Goal: Connect with others: Connect with others

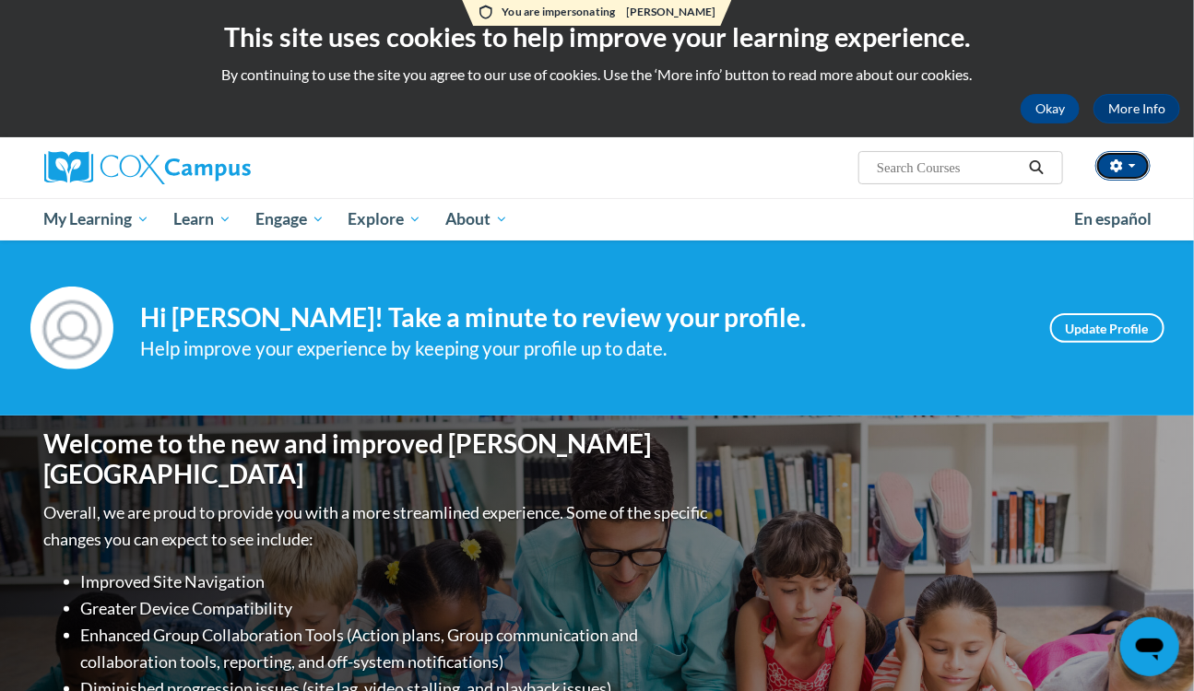
click at [1115, 168] on icon "button" at bounding box center [1116, 165] width 12 height 13
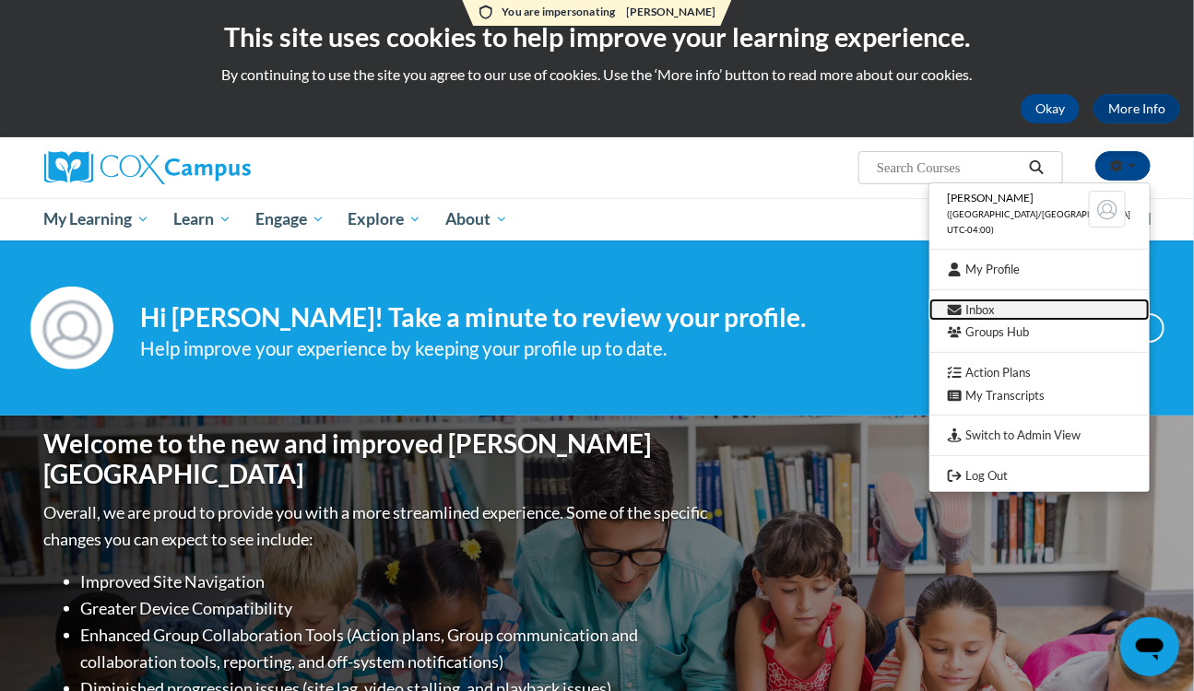
click at [1020, 307] on link "Inbox" at bounding box center [1039, 310] width 220 height 23
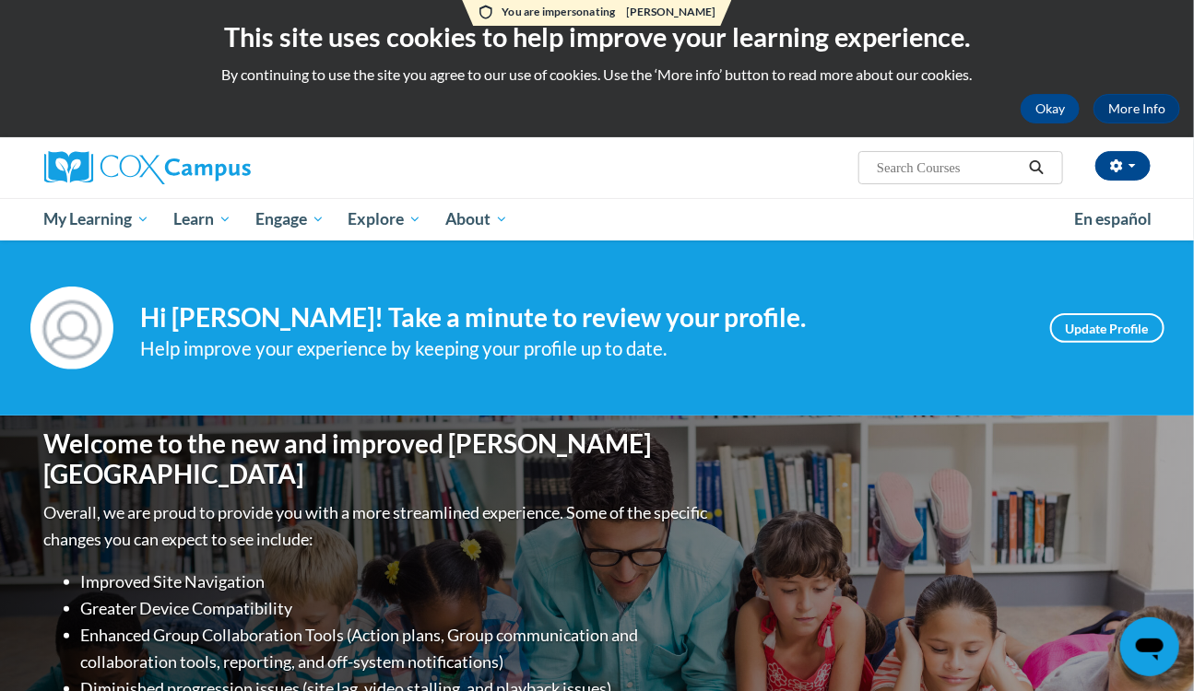
click at [841, 290] on div "Your profile Hi [PERSON_NAME]! Take a minute to review your profile. Help impro…" at bounding box center [597, 328] width 1161 height 83
click at [1106, 167] on button "button" at bounding box center [1122, 165] width 55 height 29
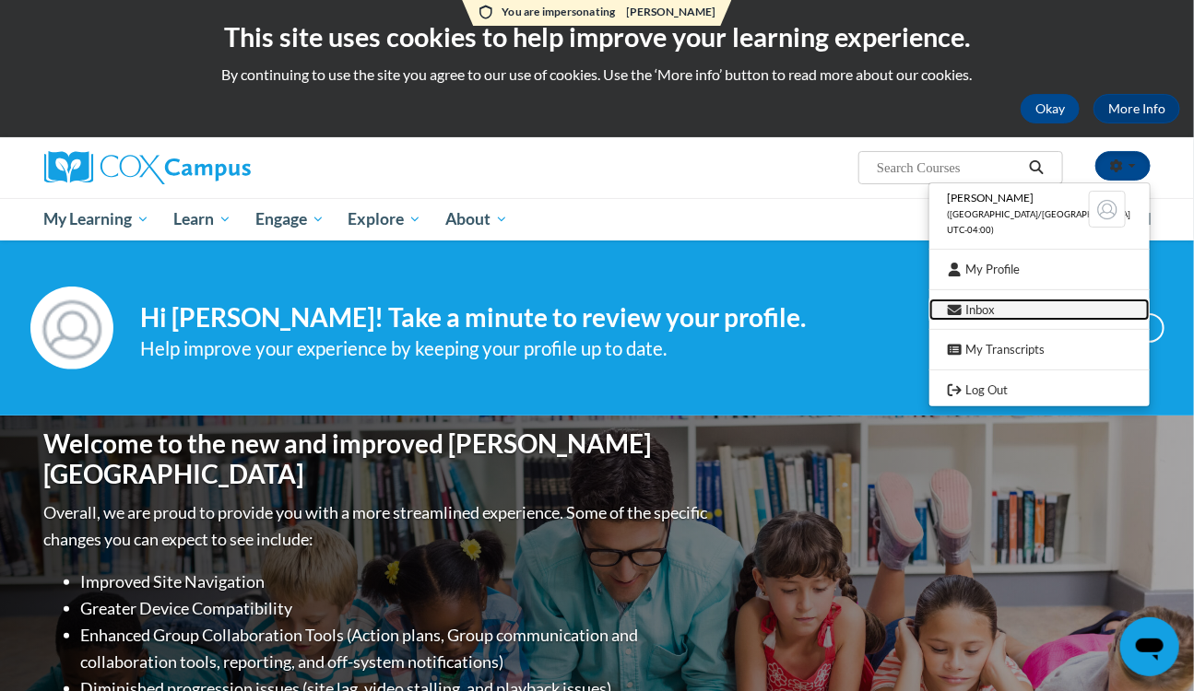
click at [1009, 301] on link "Inbox" at bounding box center [1039, 310] width 220 height 23
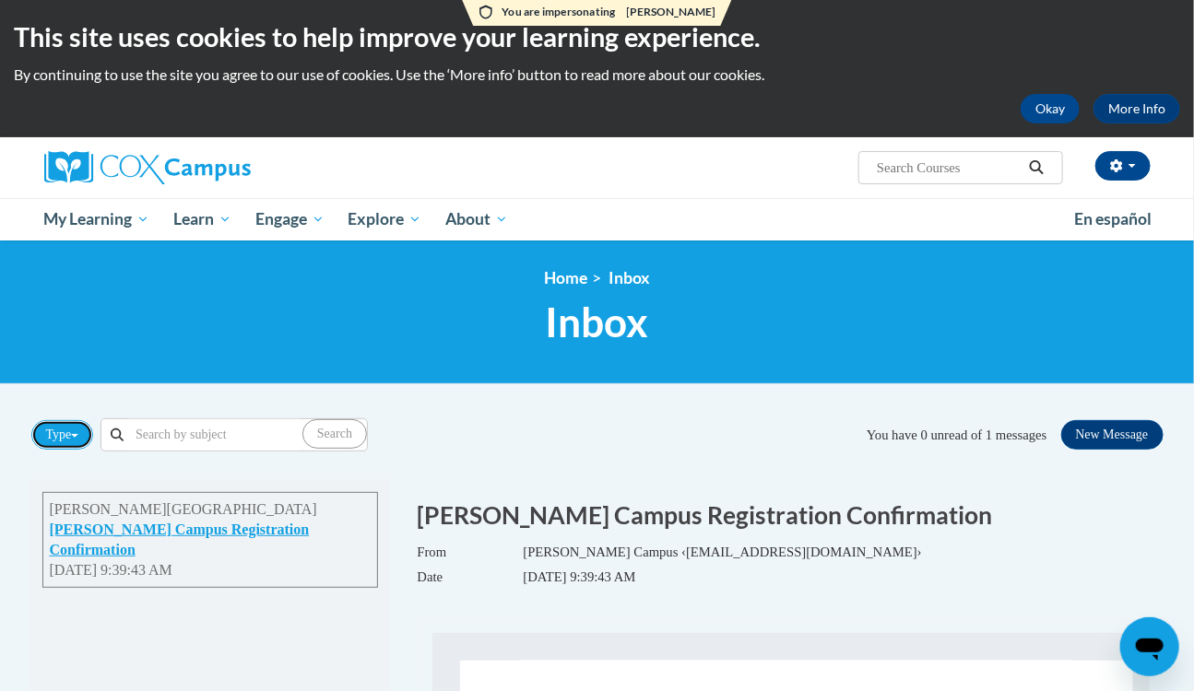
click at [64, 447] on button "Type" at bounding box center [62, 434] width 63 height 29
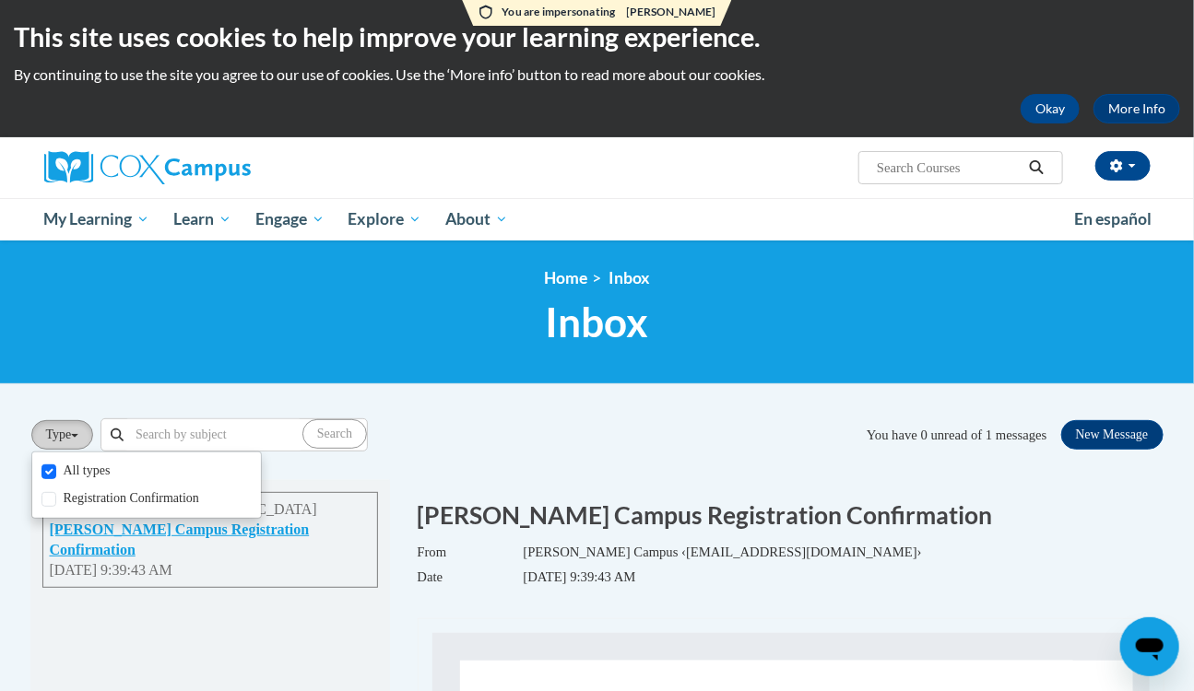
click at [76, 431] on button "Type" at bounding box center [62, 434] width 63 height 29
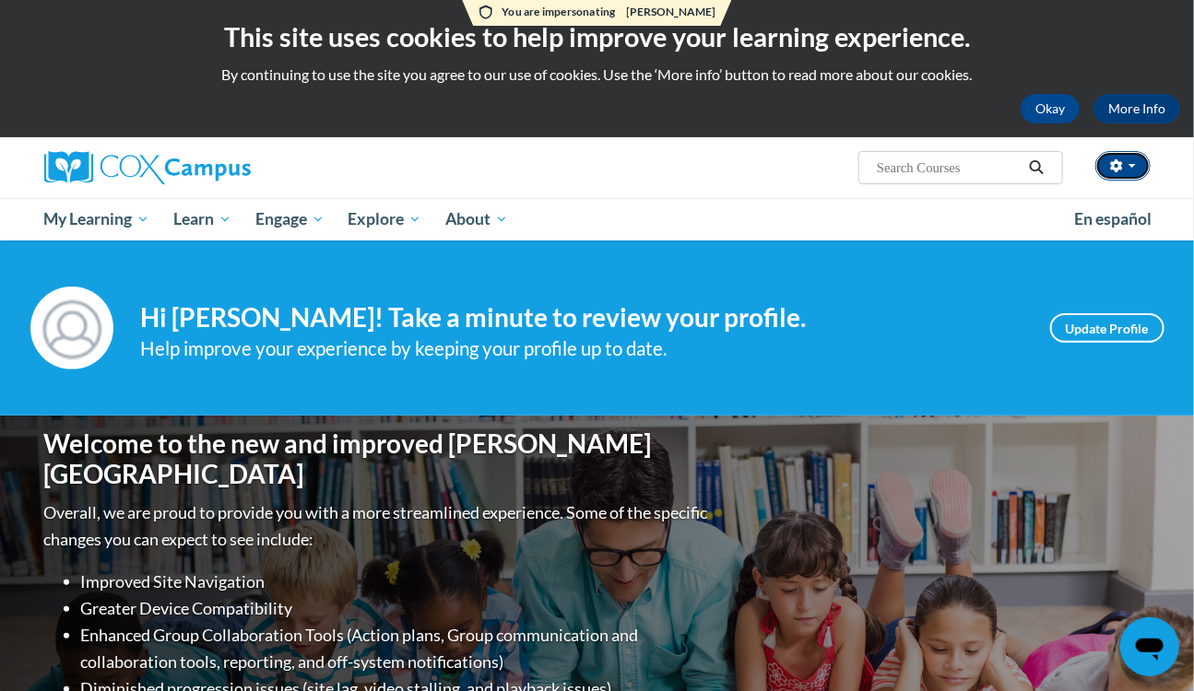
click at [1113, 175] on button "button" at bounding box center [1122, 165] width 55 height 29
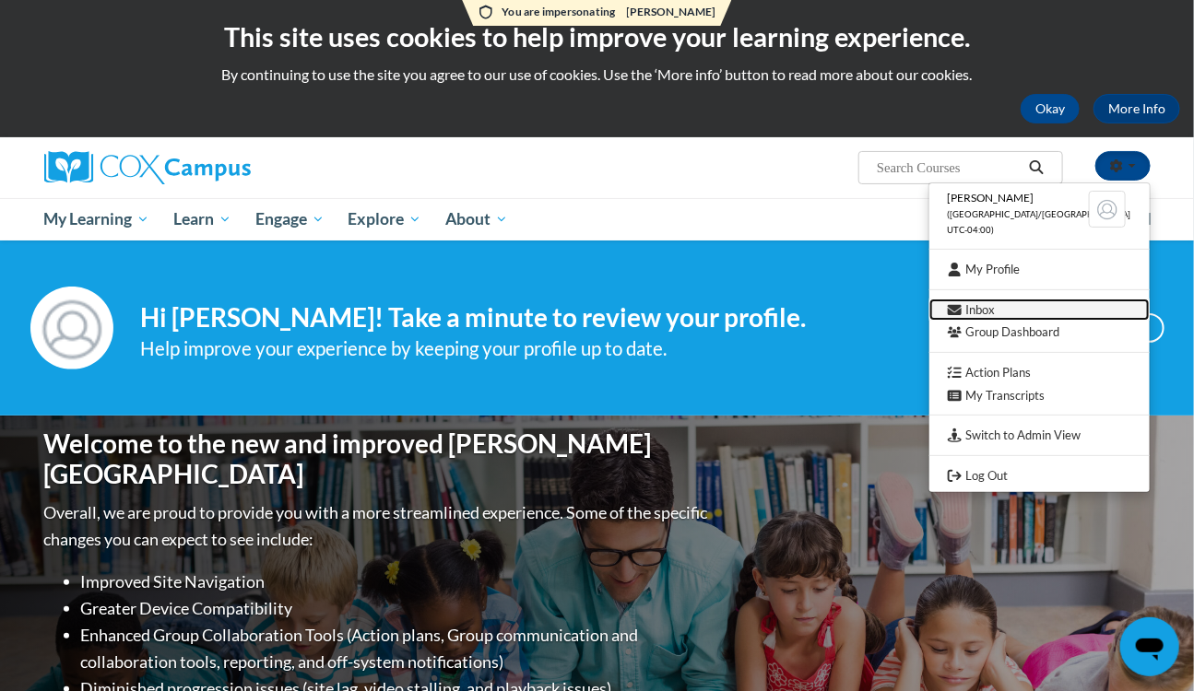
click at [1015, 306] on link "Inbox" at bounding box center [1039, 310] width 220 height 23
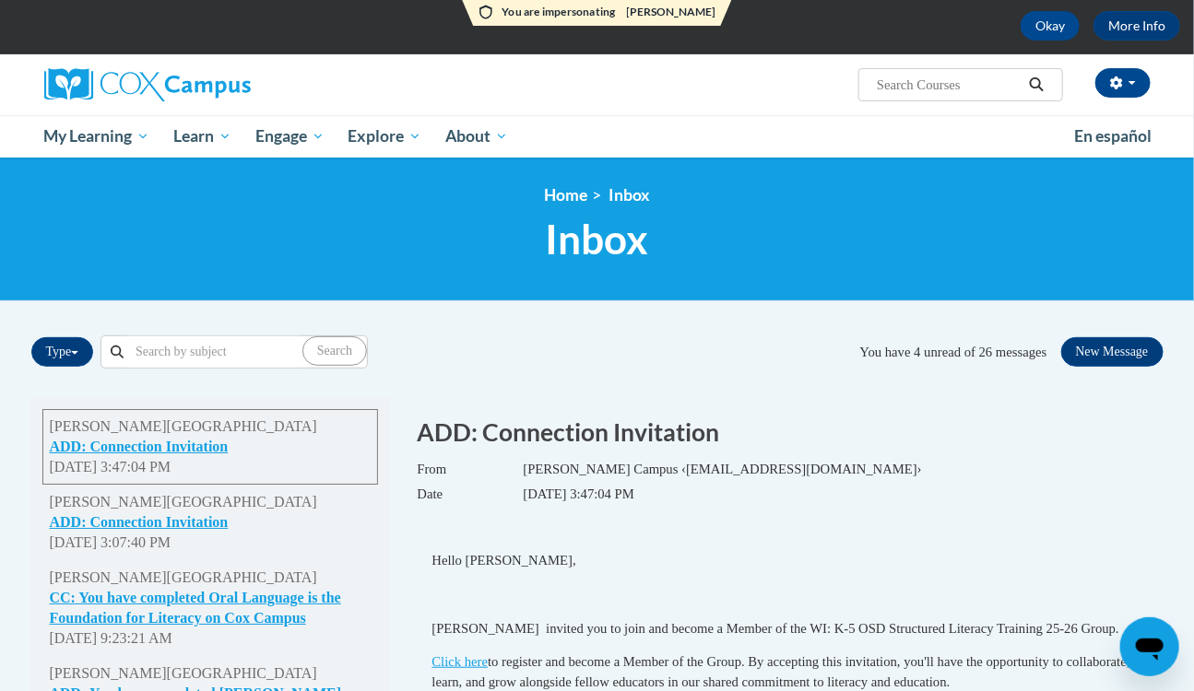
scroll to position [167, 0]
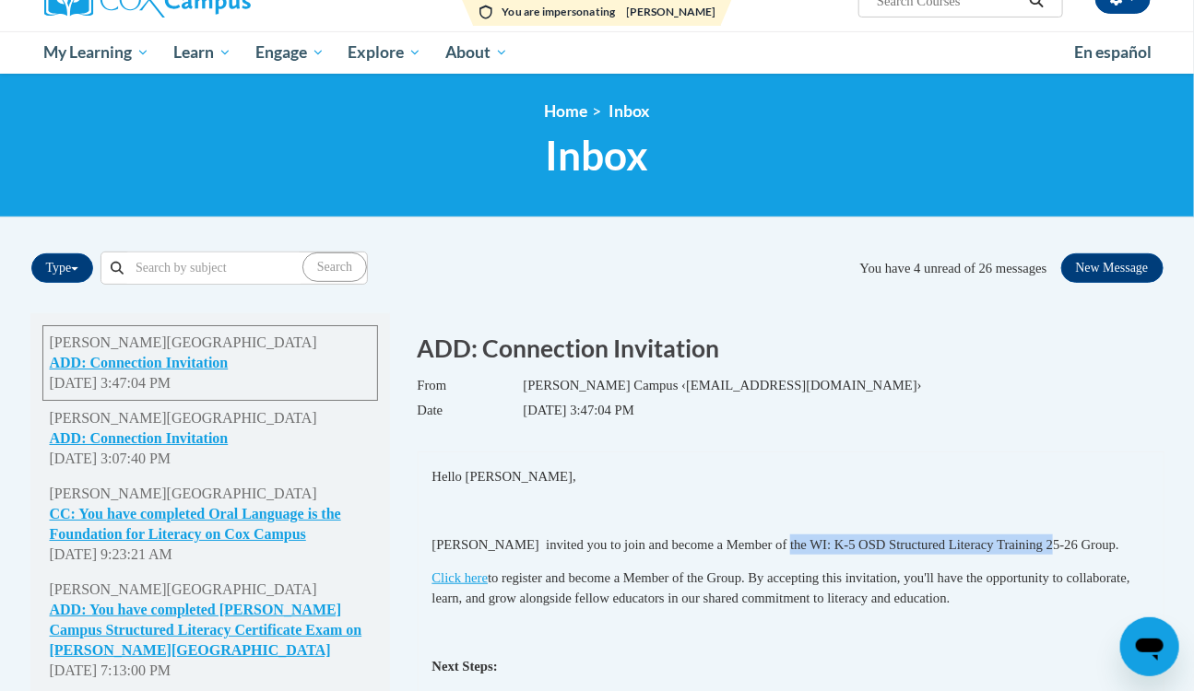
drag, startPoint x: 796, startPoint y: 545, endPoint x: 1074, endPoint y: 550, distance: 277.5
click at [1074, 550] on p "Kim White invited you to join and become a Member of the WI: K-5 OSD Structured…" at bounding box center [790, 545] width 717 height 20
copy p "WI: K-5 OSD Structured Literacy Training 25-26"
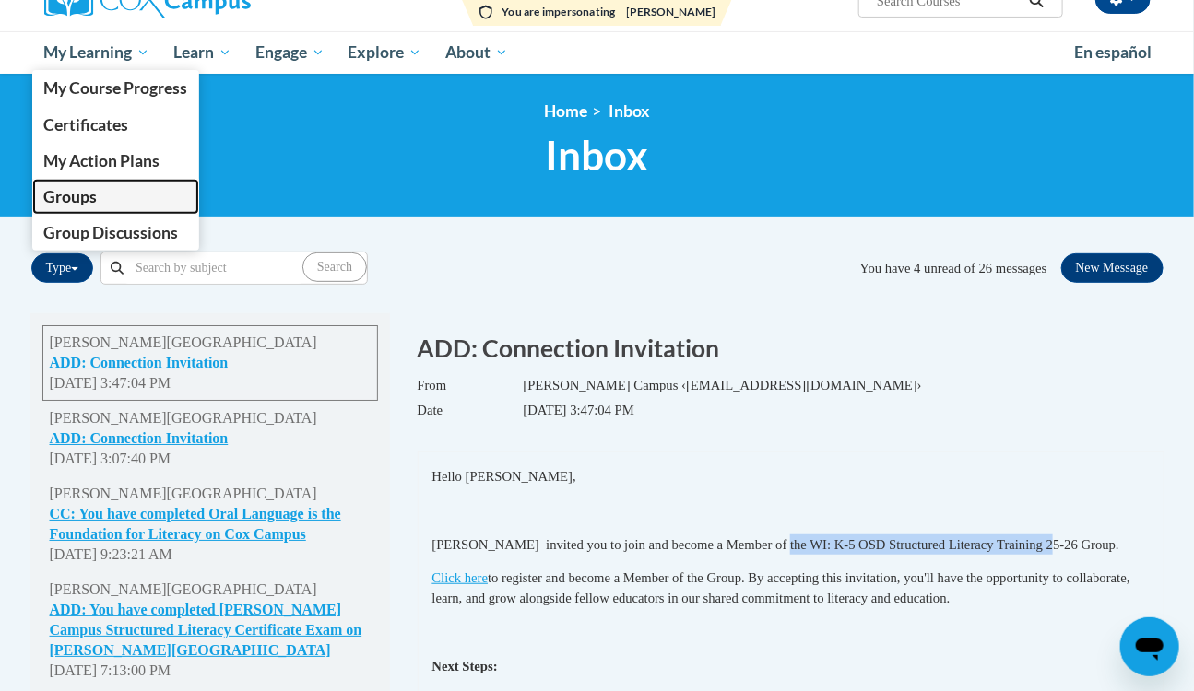
click at [83, 193] on span "Groups" at bounding box center [69, 196] width 53 height 19
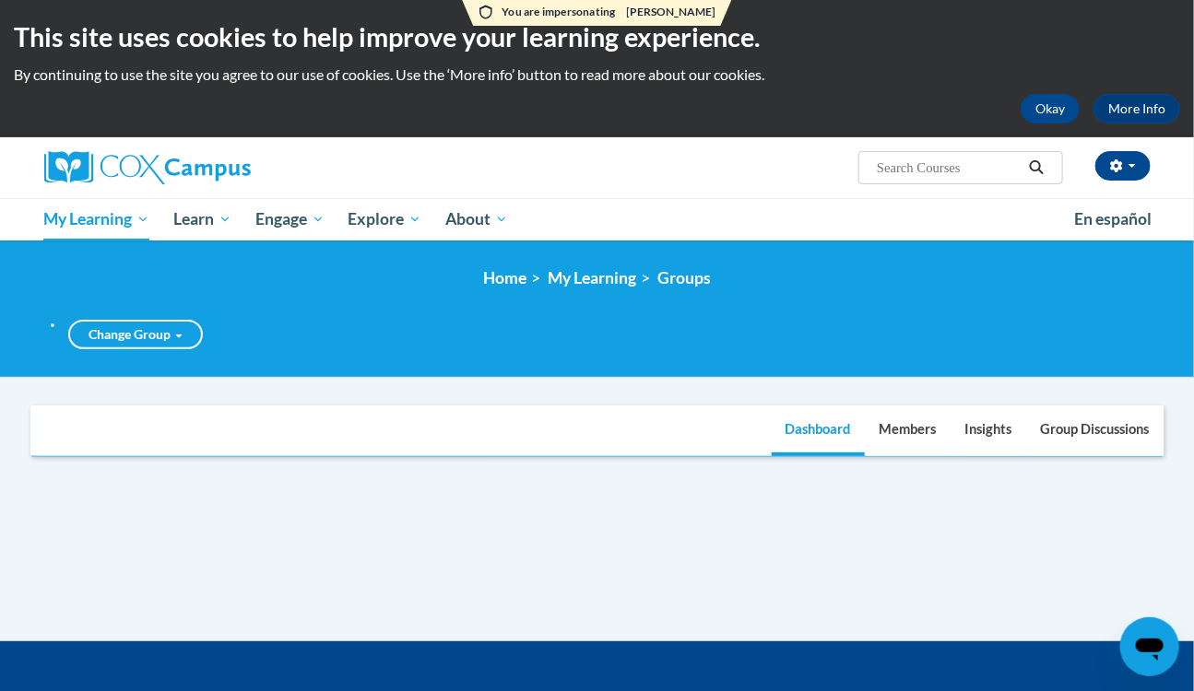
click at [0, 0] on input "text" at bounding box center [0, 0] width 0 height 0
paste input "WI: K-5 OSD Structured Literacy Training 25-26"
type input "WI: K-5 OSD Structured Literacy Training 25-26"
click at [0, 0] on link "WI: K-5 OSD Structured Literacy Training 25-26" at bounding box center [0, 0] width 0 height 0
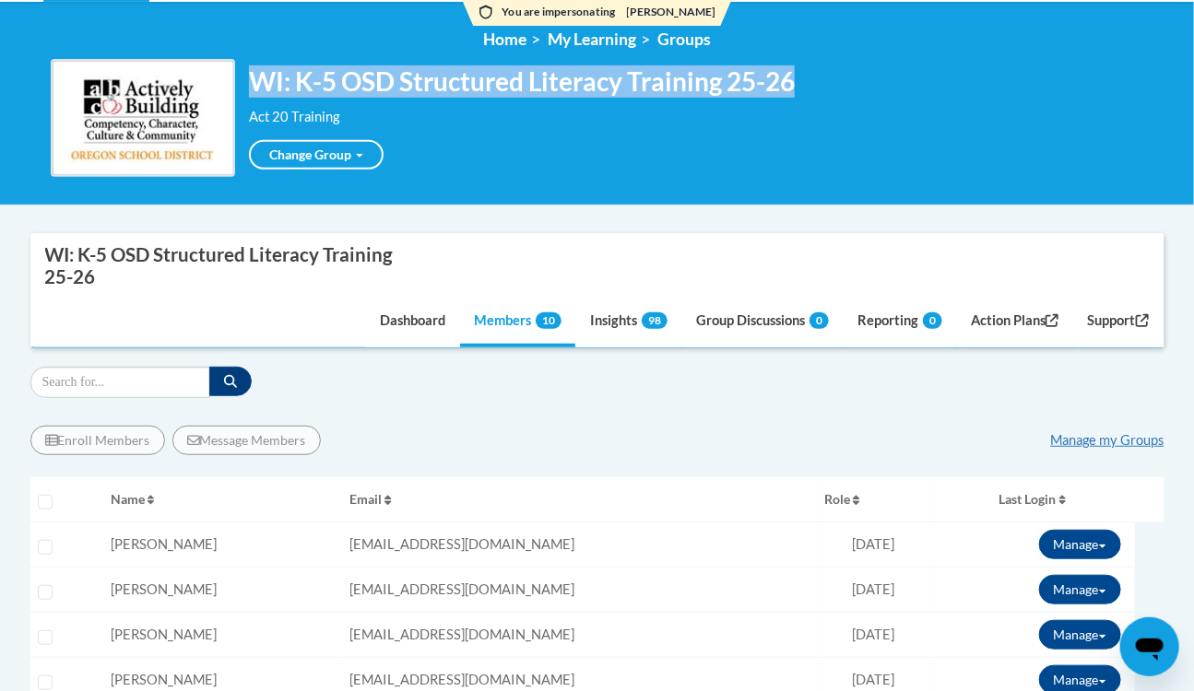
scroll to position [251, 0]
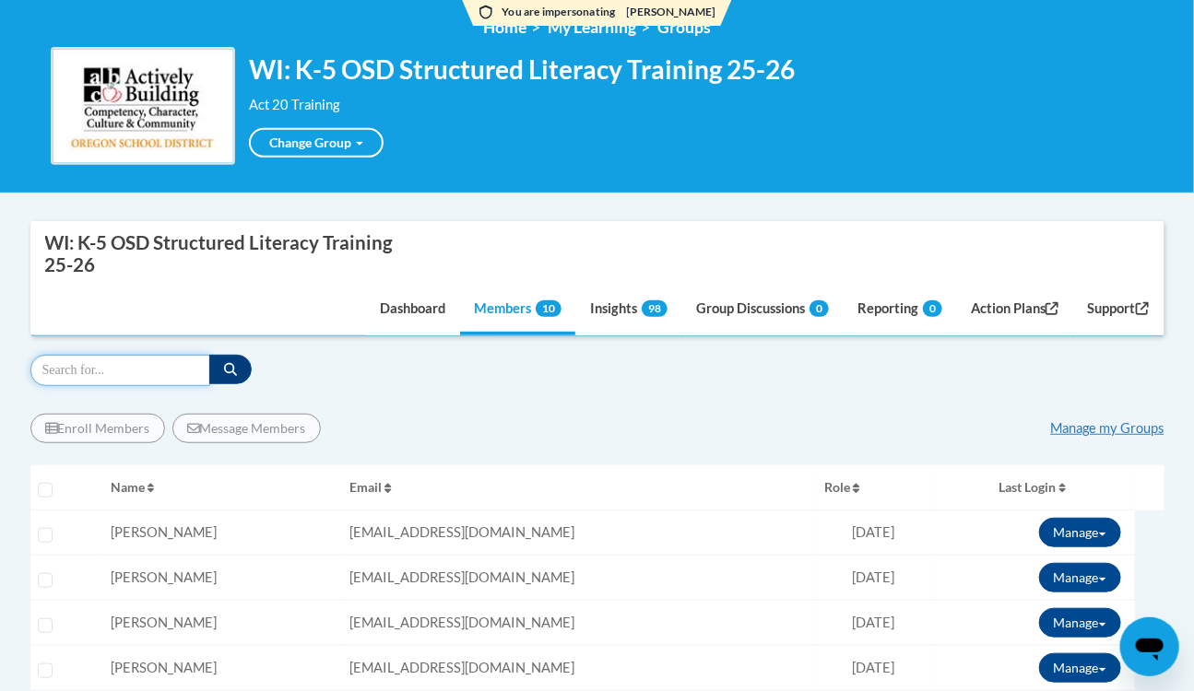
click at [129, 367] on input "Search" at bounding box center [120, 370] width 180 height 31
type input "ajbailey"
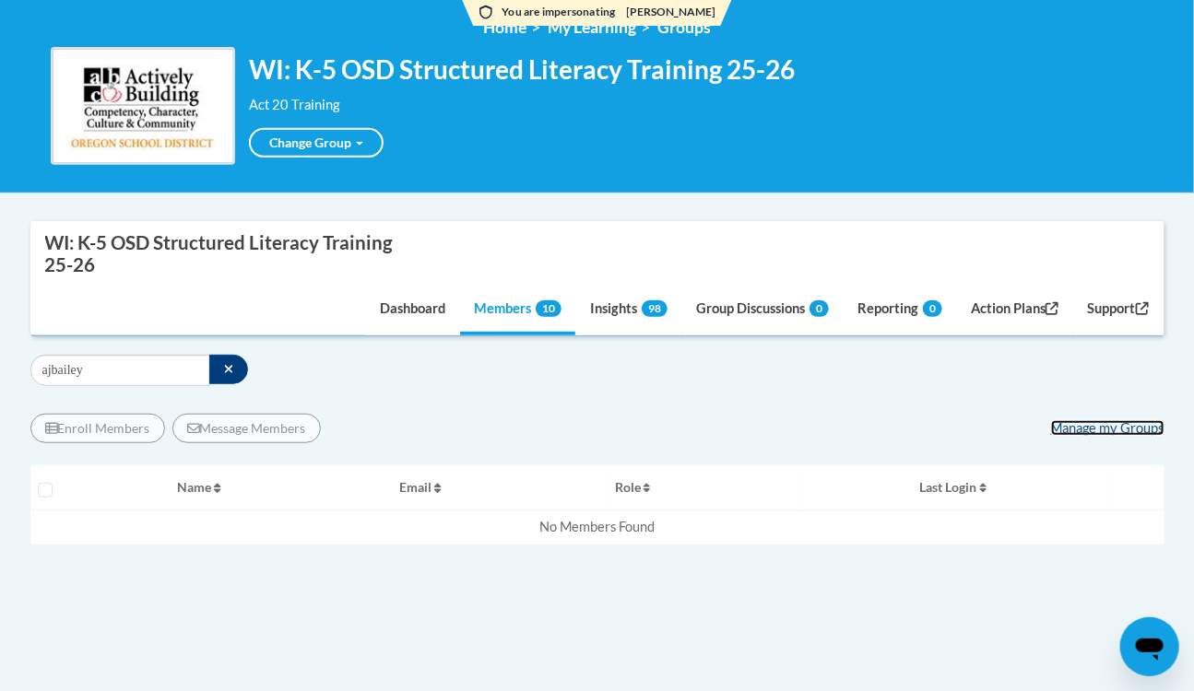
click at [1062, 423] on link "Manage my Groups" at bounding box center [1107, 428] width 113 height 16
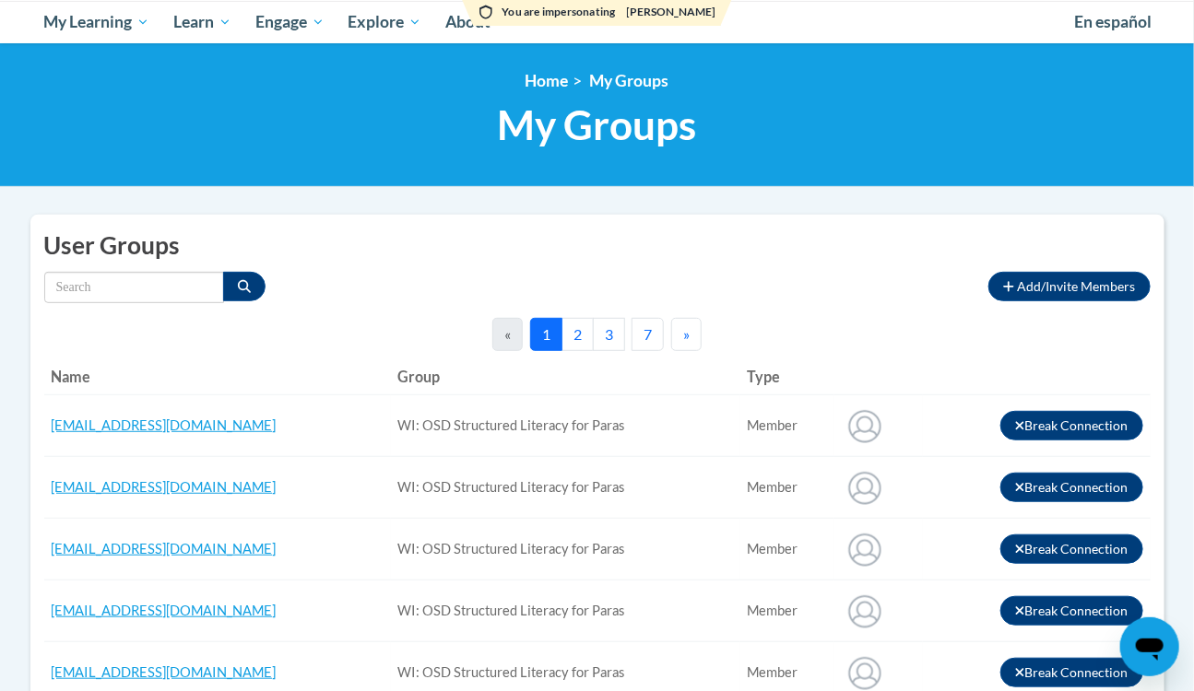
scroll to position [167, 0]
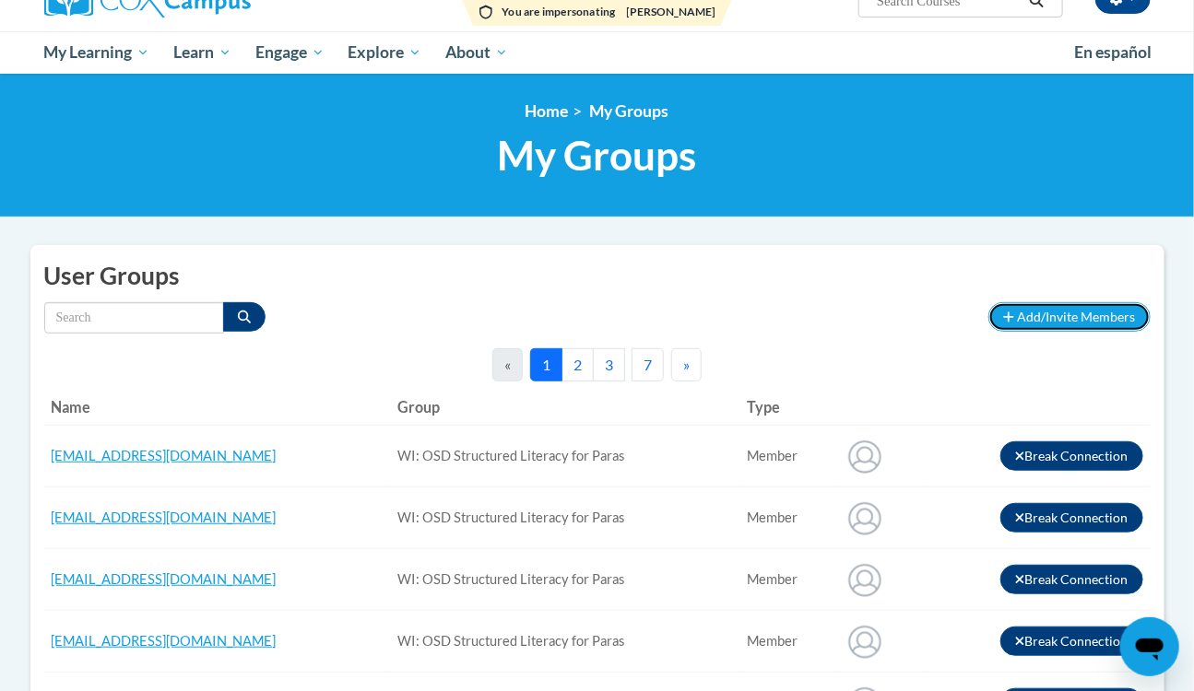
click at [1036, 324] on button "Add/Invite Members" at bounding box center [1068, 316] width 161 height 29
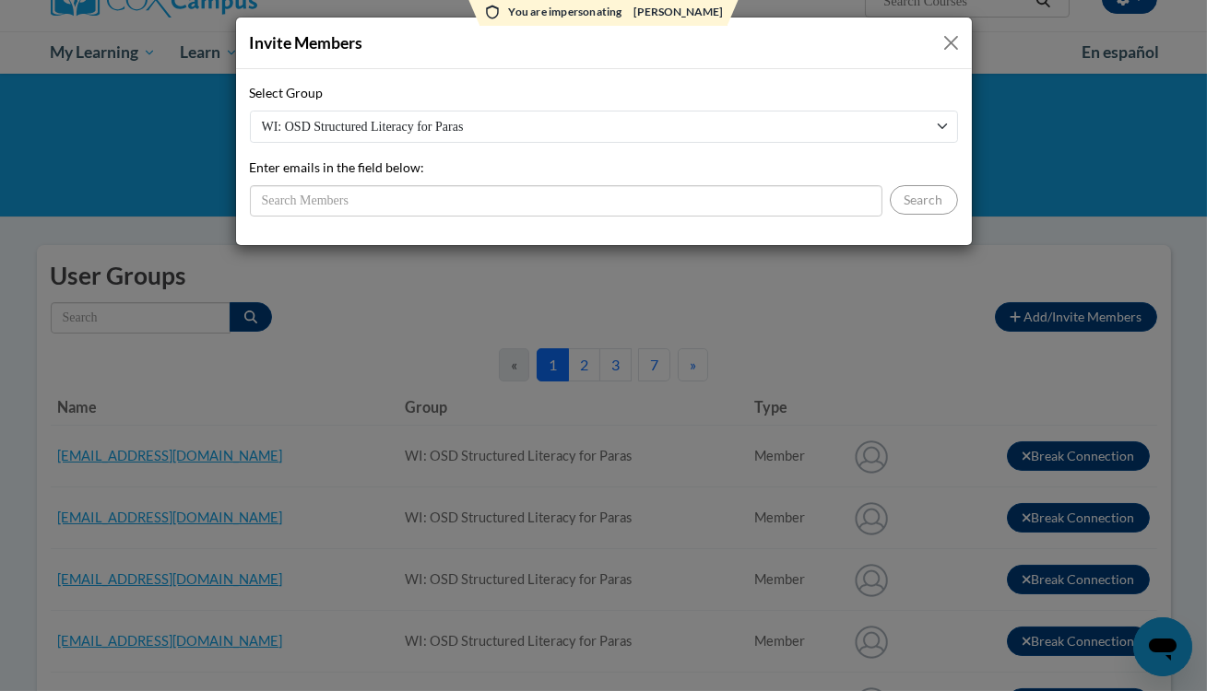
click at [409, 127] on select "WI: OSD Structured Literacy for Paras WI: Oregon K-3 Structured Literacy Traini…" at bounding box center [604, 127] width 708 height 32
select select "1c42b260-1b07-48e8-8856-dcbed550d282"
click at [250, 111] on select "WI: OSD Structured Literacy for Paras WI: Oregon K-3 Structured Literacy Traini…" at bounding box center [604, 127] width 708 height 32
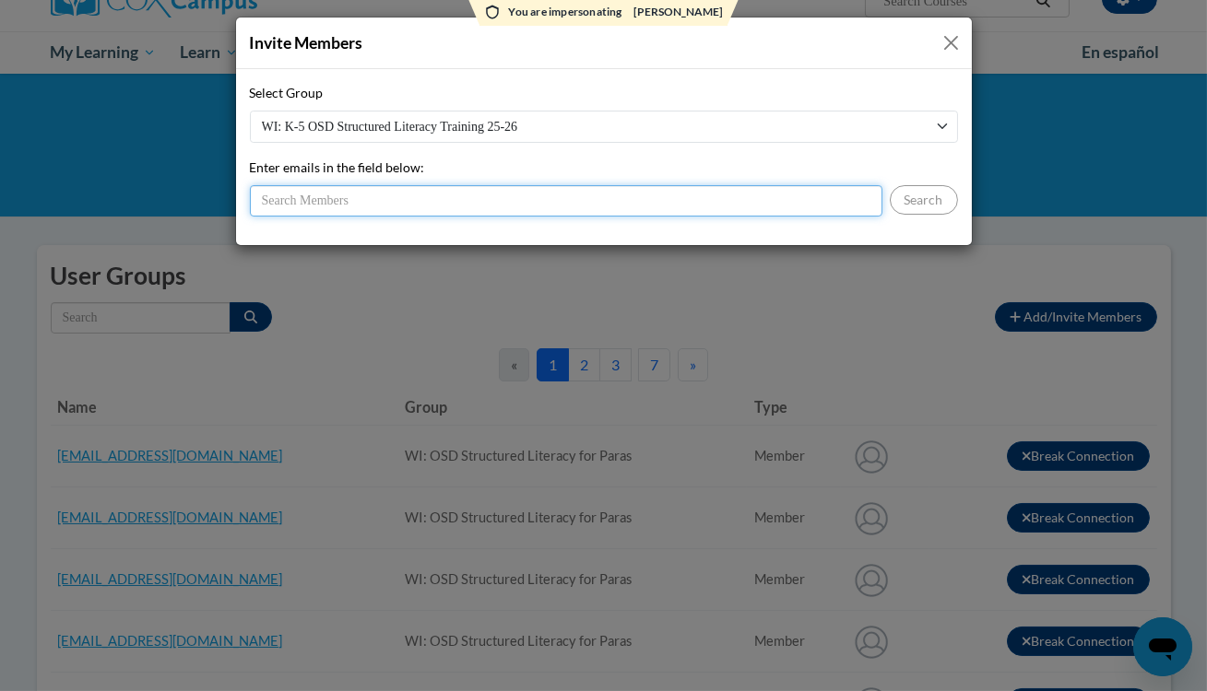
click at [408, 198] on input "Enter emails in the field below:" at bounding box center [566, 200] width 632 height 31
paste input "WI: K-5 OSD Structured Literacy Training 25-26"
drag, startPoint x: 599, startPoint y: 195, endPoint x: 81, endPoint y: 179, distance: 518.3
click at [81, 179] on div "Invite Members Select Group WI: OSD Structured Literacy for Paras WI: Oregon K-…" at bounding box center [603, 345] width 1207 height 691
paste input "[EMAIL_ADDRESS][DOMAIN_NAME]"
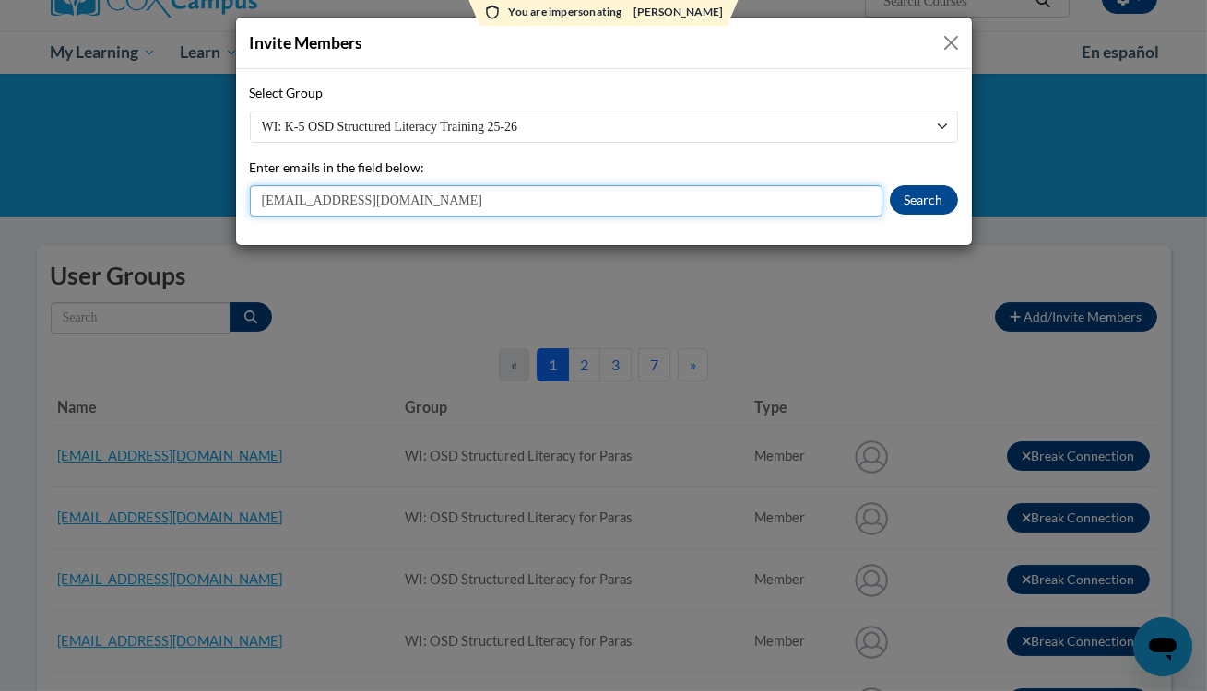
type input "[EMAIL_ADDRESS][DOMAIN_NAME]"
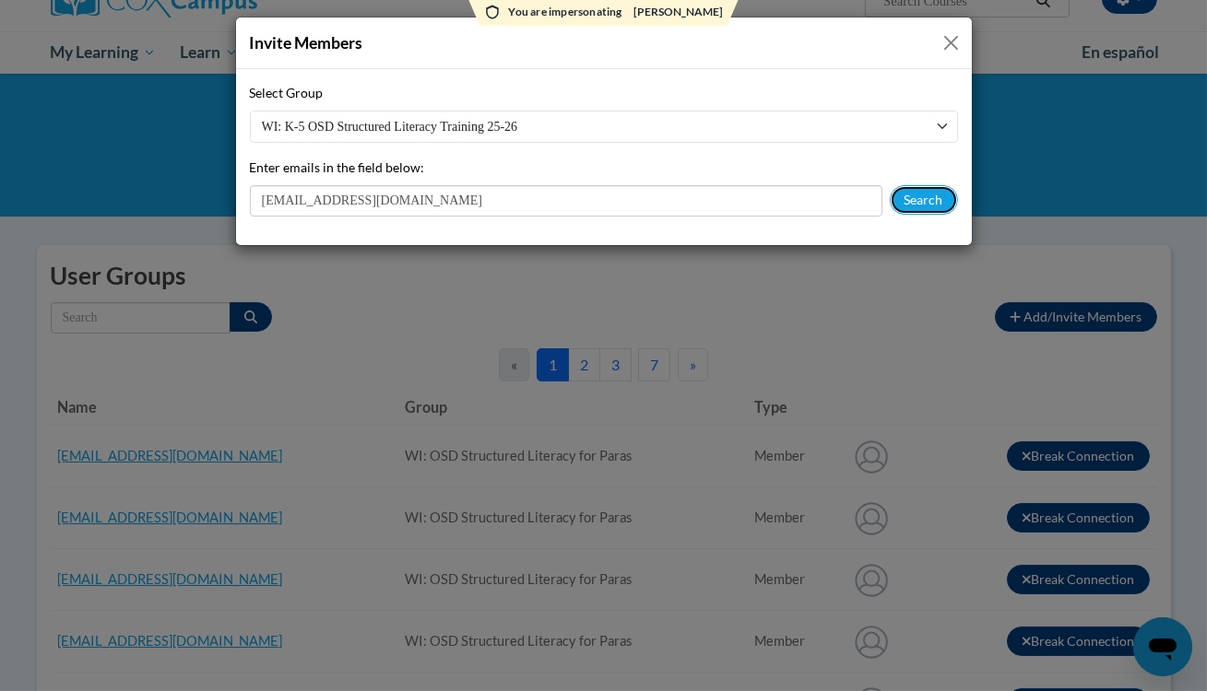
click at [941, 194] on button "Search" at bounding box center [923, 199] width 68 height 29
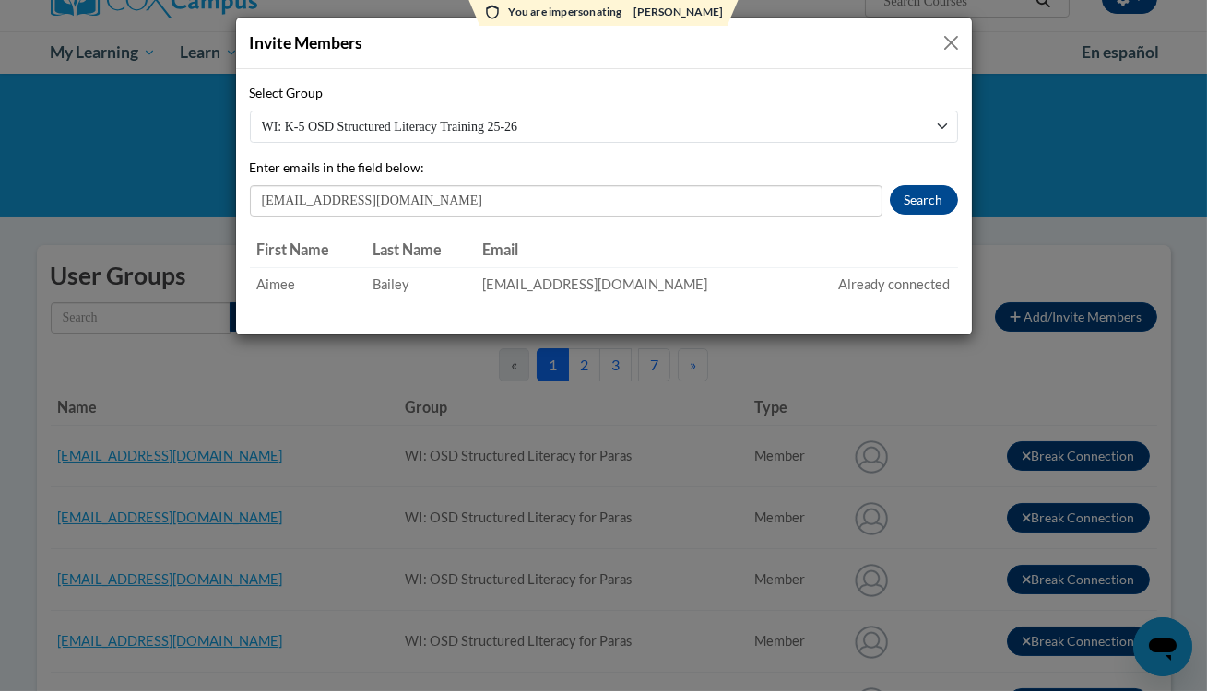
click at [955, 31] on button "Close" at bounding box center [950, 42] width 23 height 23
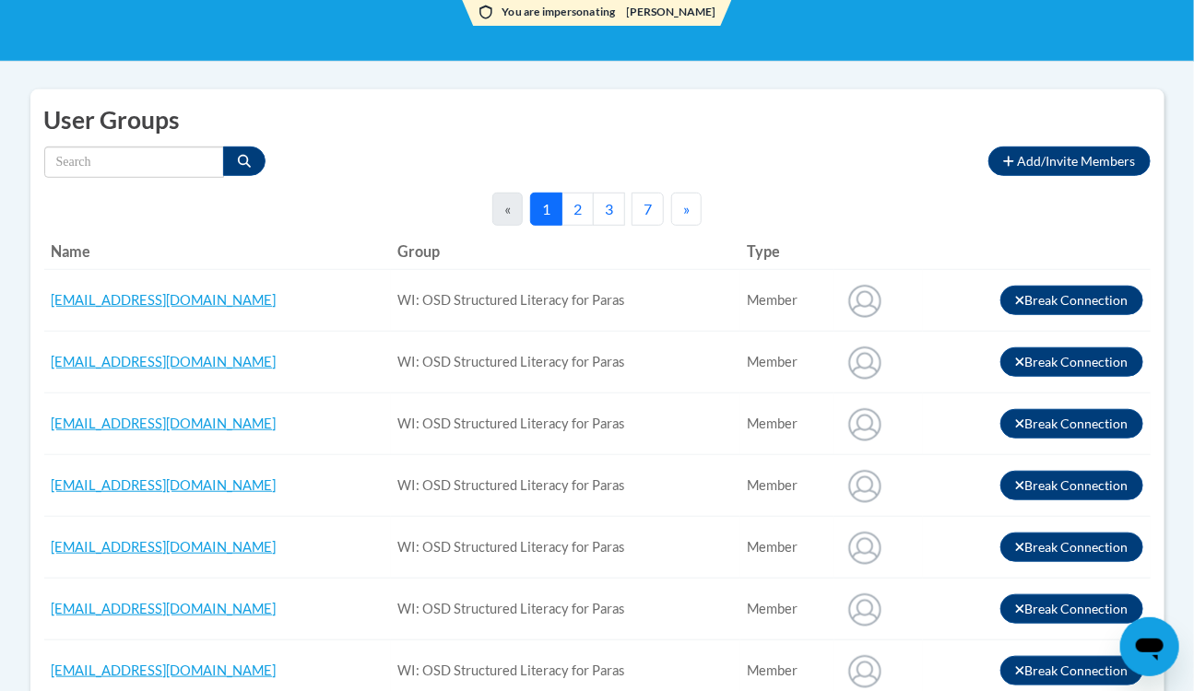
scroll to position [251, 0]
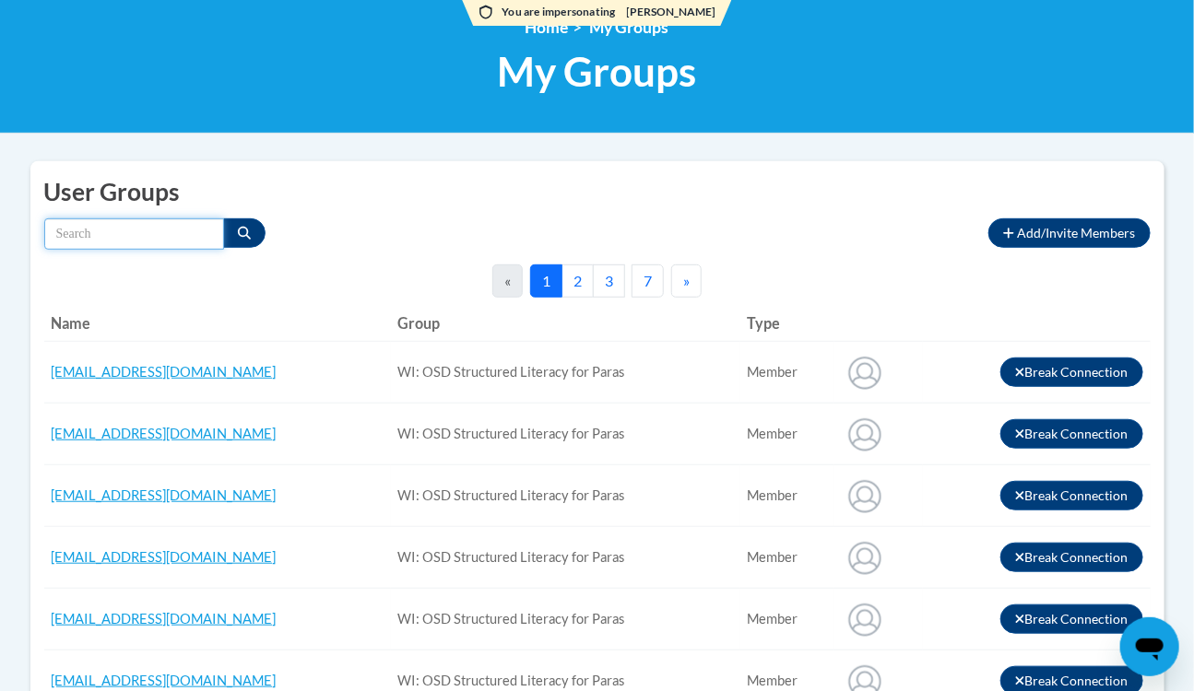
click at [93, 225] on input "Search by name" at bounding box center [134, 233] width 180 height 31
paste input "[EMAIL_ADDRESS][DOMAIN_NAME]"
type input "[EMAIL_ADDRESS][DOMAIN_NAME]"
click at [242, 237] on icon "Search" at bounding box center [244, 233] width 13 height 13
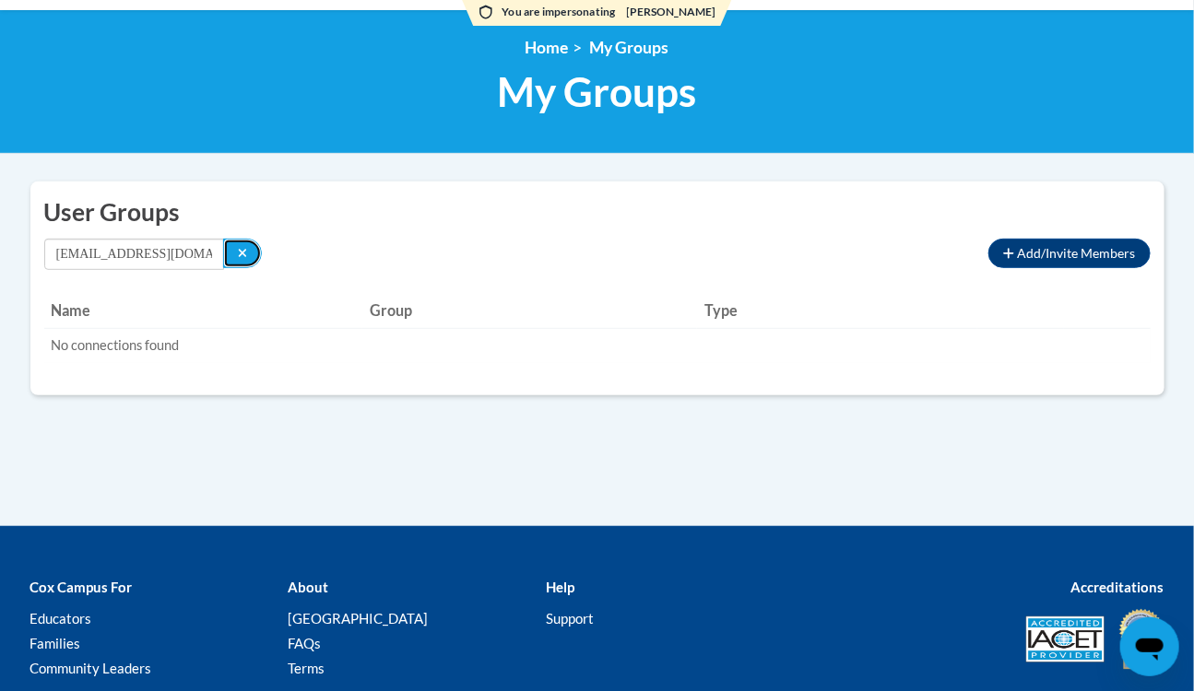
scroll to position [0, 0]
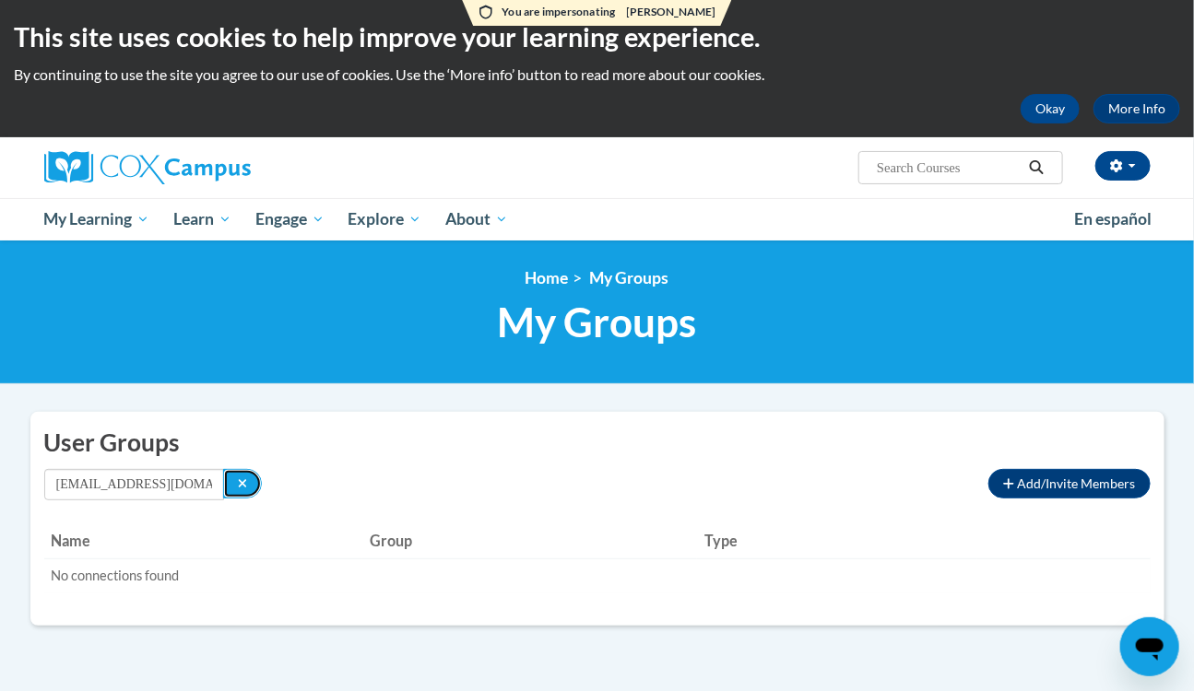
click at [230, 489] on button "Search" at bounding box center [243, 483] width 40 height 29
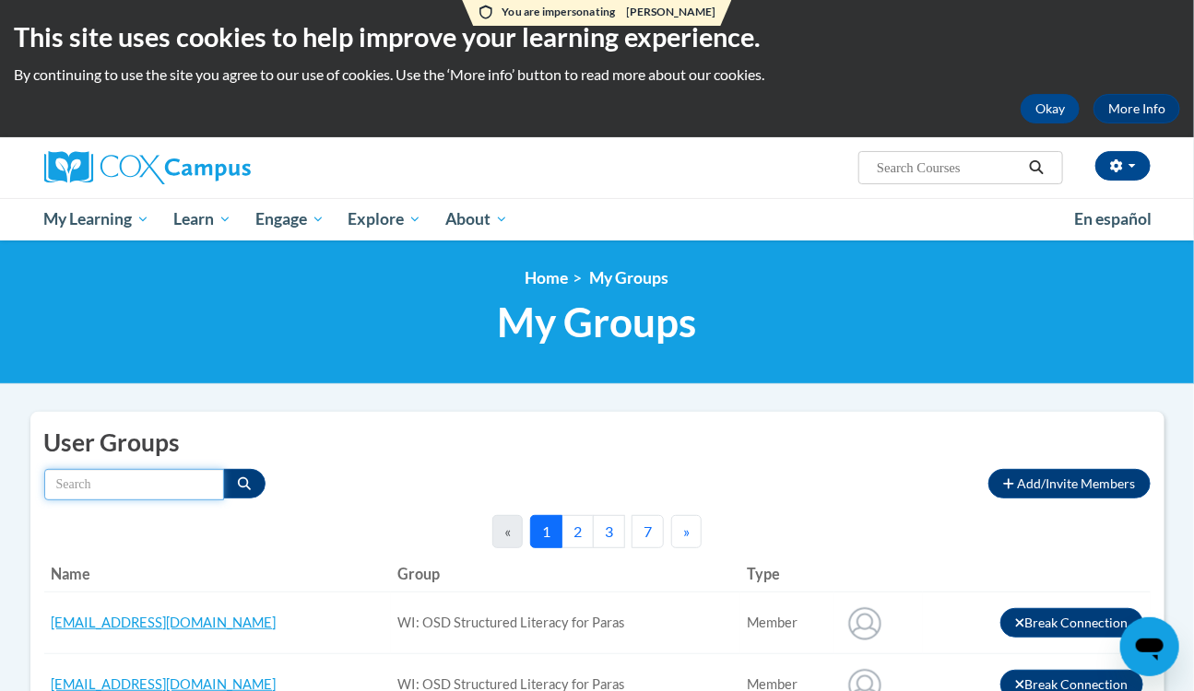
click at [135, 484] on input "Search by name" at bounding box center [134, 484] width 180 height 31
type input "aimee"
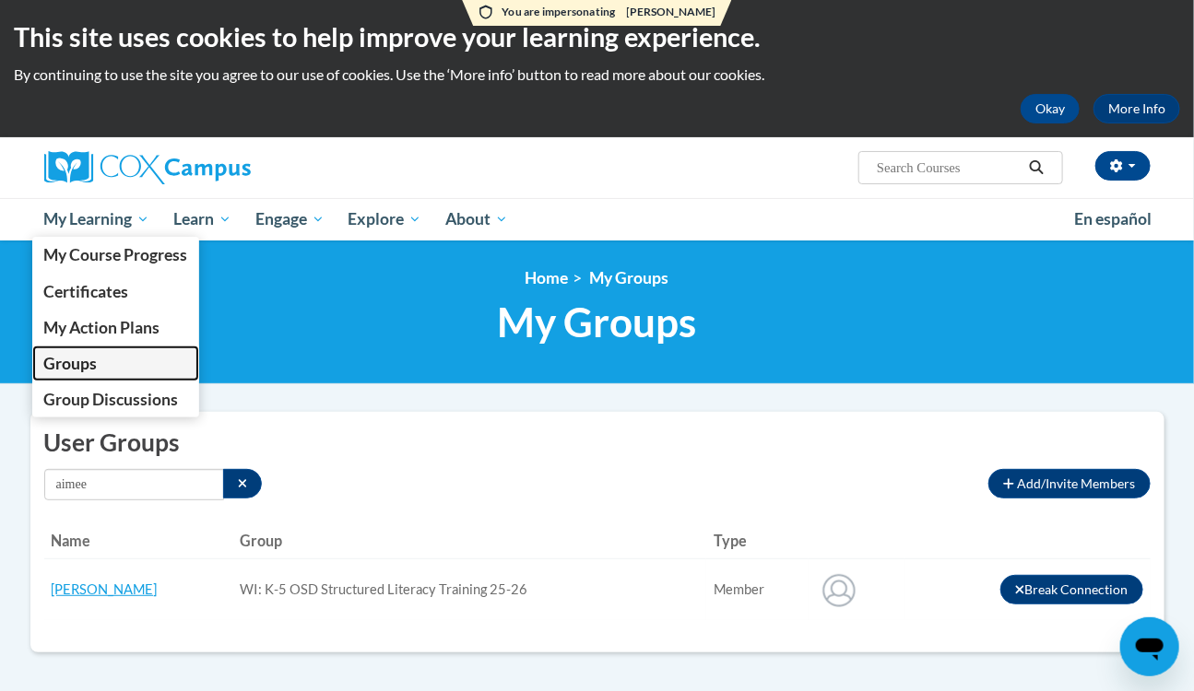
click at [80, 362] on span "Groups" at bounding box center [69, 363] width 53 height 19
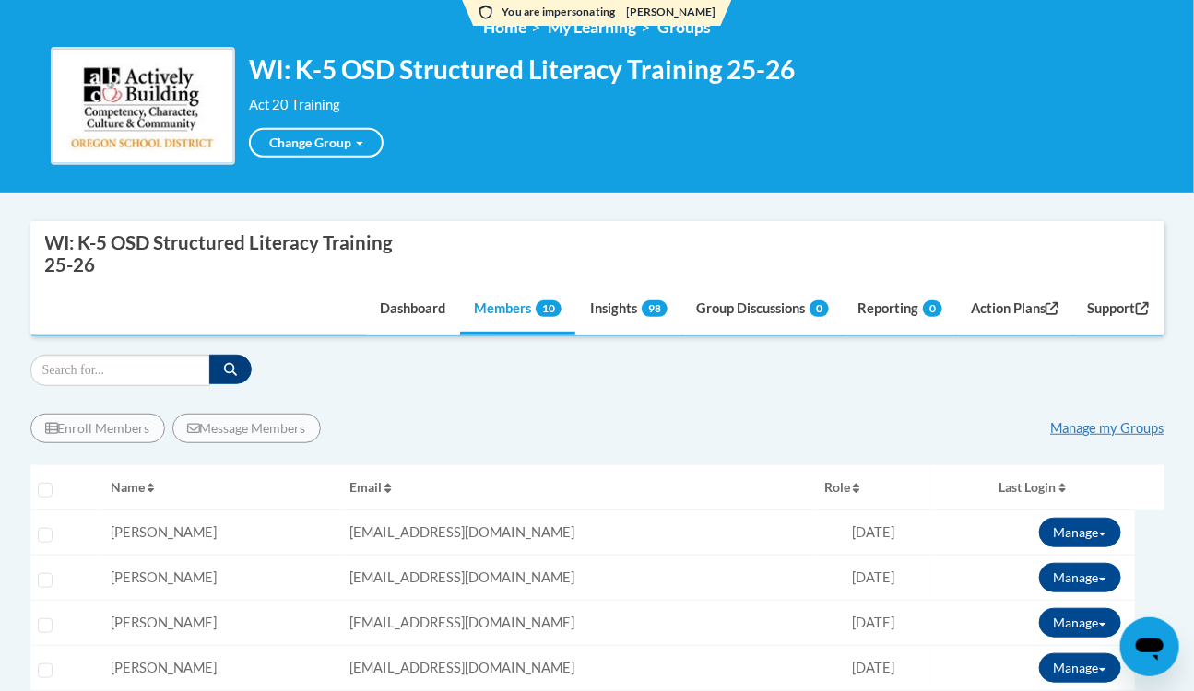
scroll to position [167, 0]
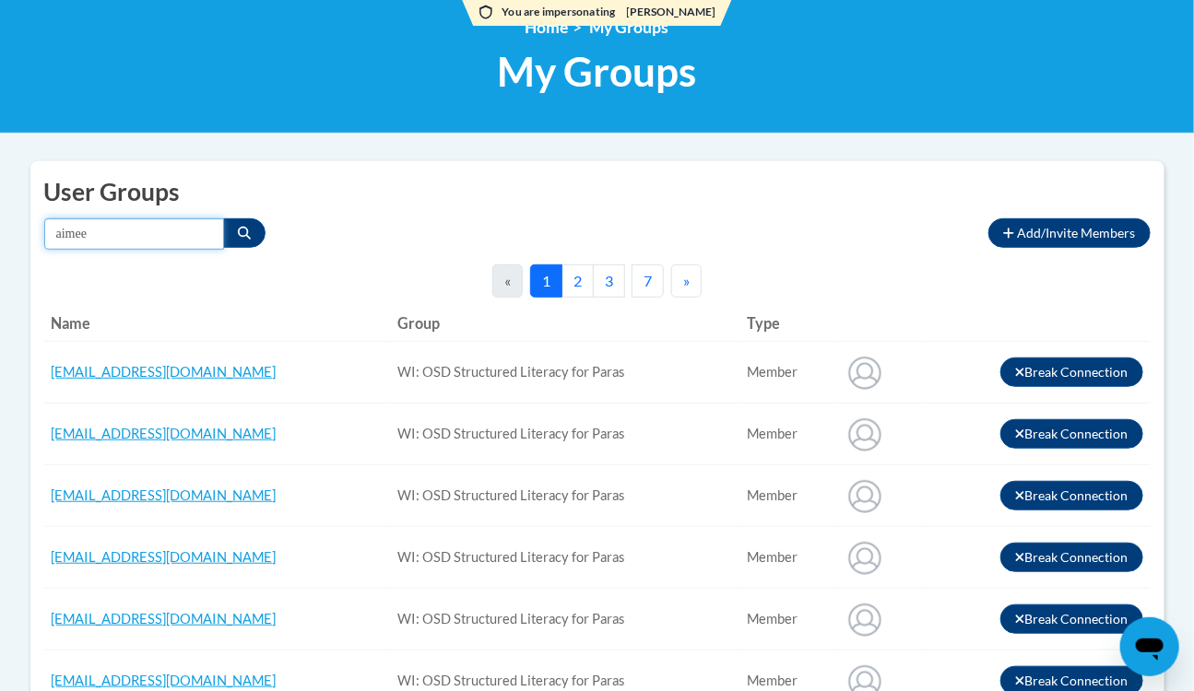
click at [131, 232] on input "aimee" at bounding box center [134, 233] width 180 height 31
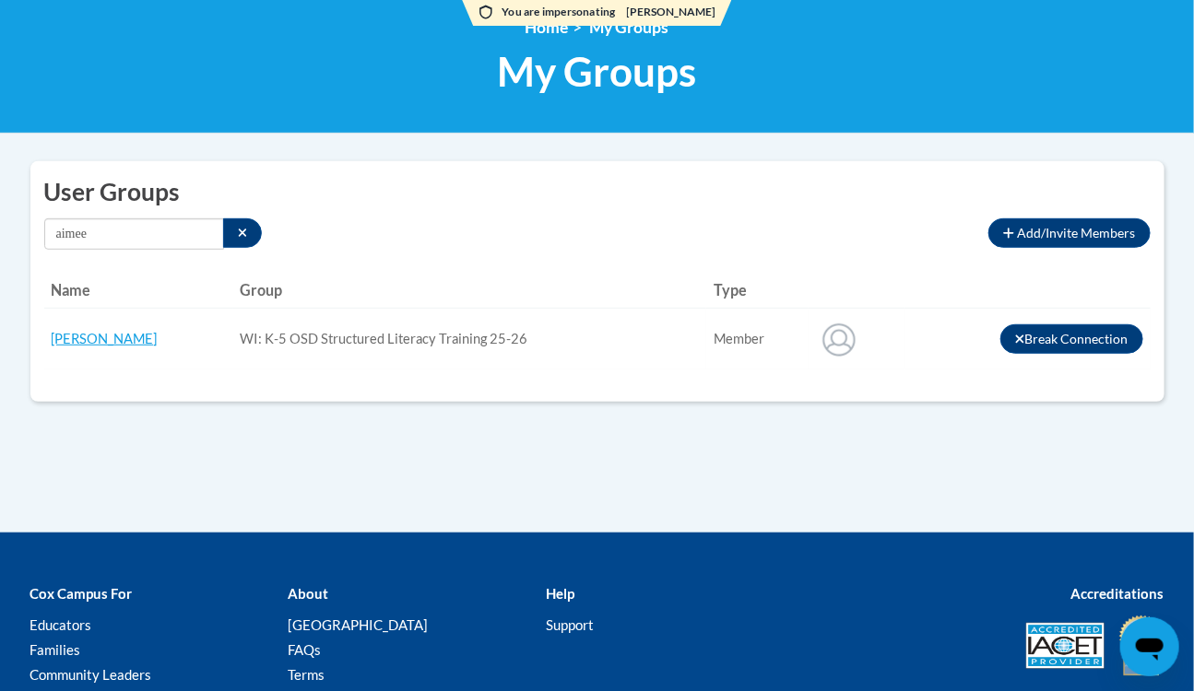
click at [10, 552] on div at bounding box center [597, 544] width 1194 height 22
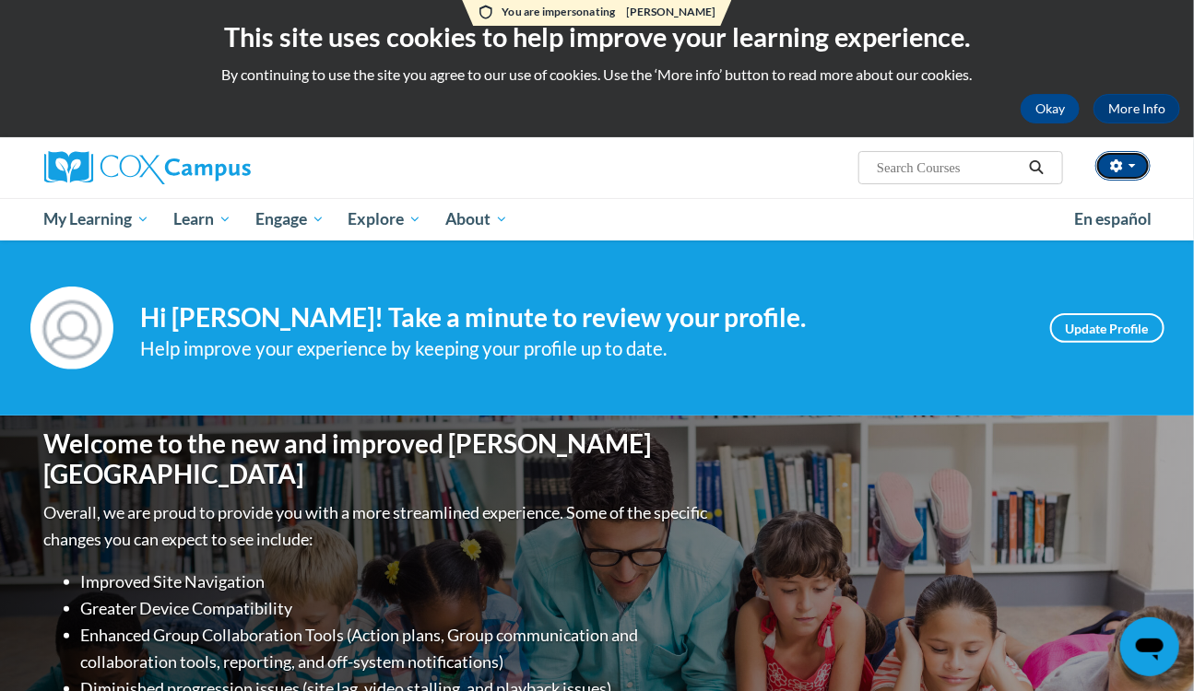
click at [1120, 158] on button "button" at bounding box center [1122, 165] width 55 height 29
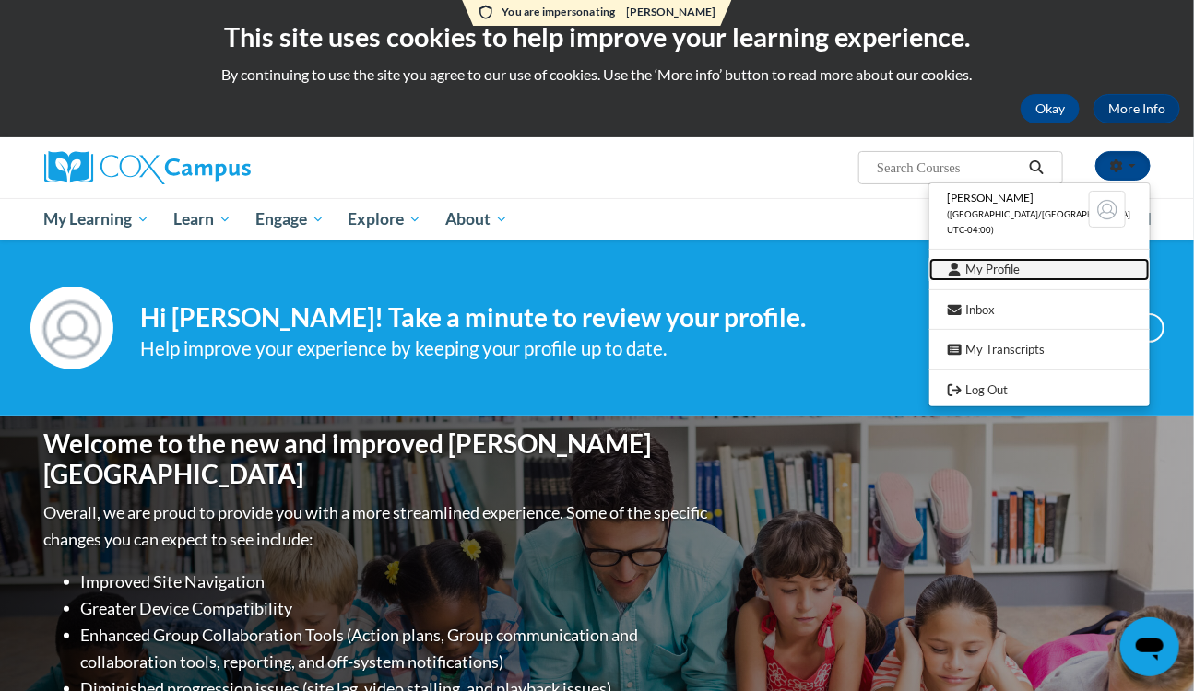
click at [1024, 264] on link "My Profile" at bounding box center [1039, 269] width 220 height 23
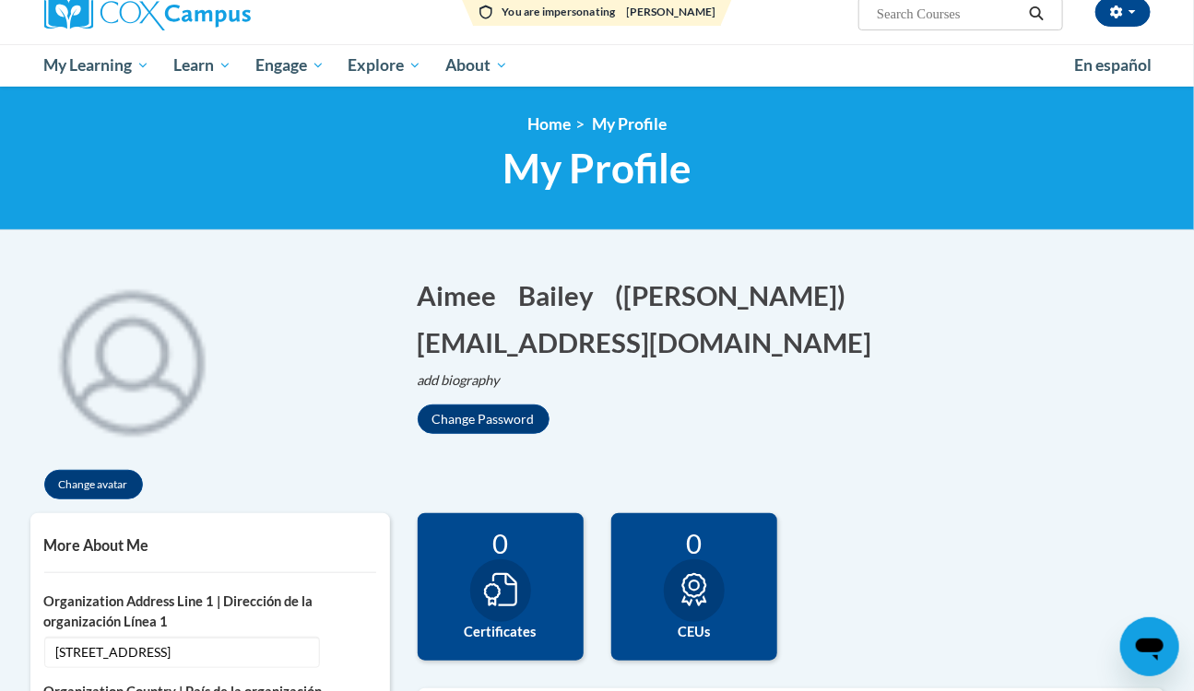
scroll to position [335, 0]
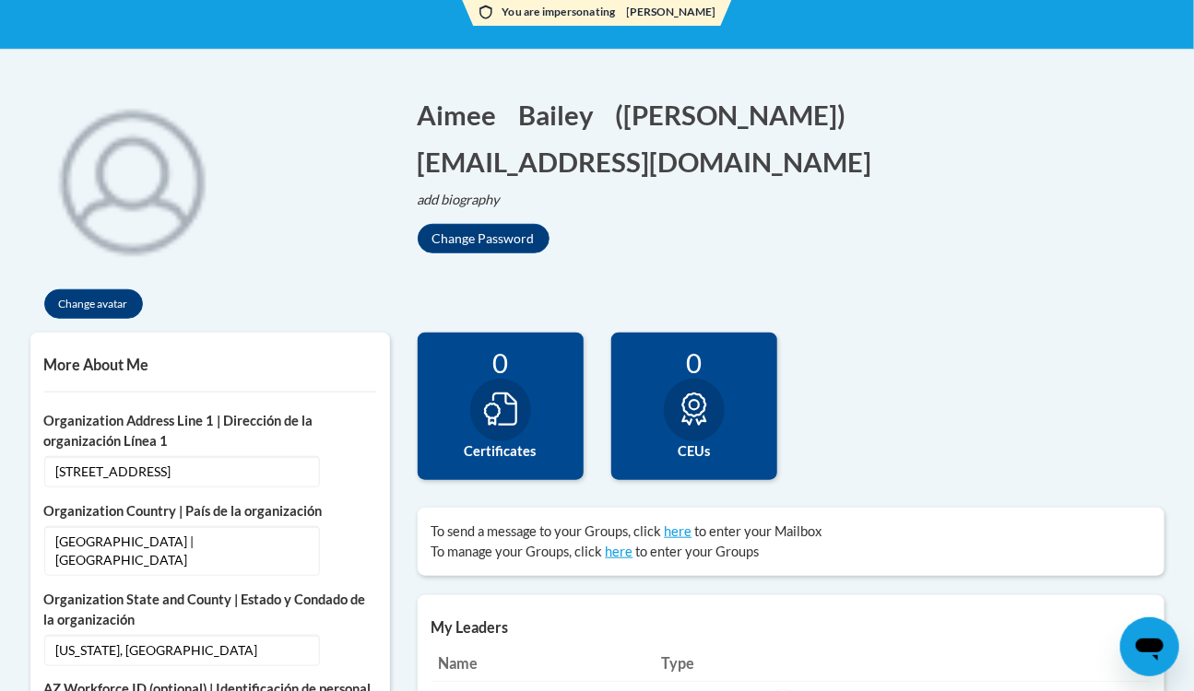
drag, startPoint x: 1049, startPoint y: 248, endPoint x: 1054, endPoint y: 230, distance: 19.2
click at [1049, 248] on div "Change avatar [PERSON_NAME] Edit Screen Name [PERSON_NAME] [PERSON_NAME] Edit S…" at bounding box center [597, 204] width 1161 height 255
